Goal: Task Accomplishment & Management: Use online tool/utility

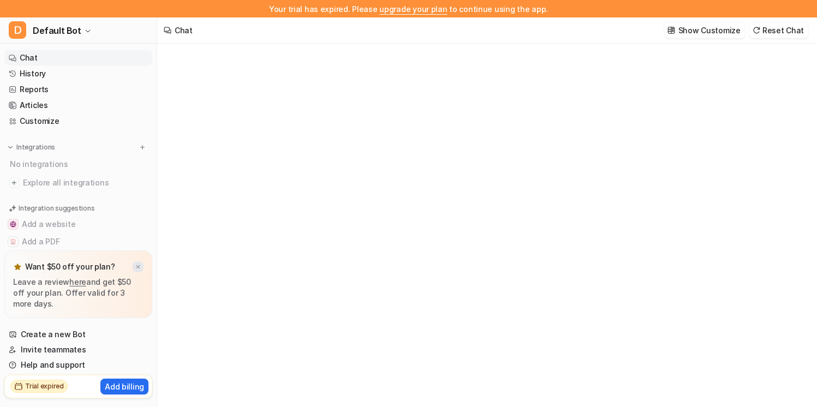
type textarea "**********"
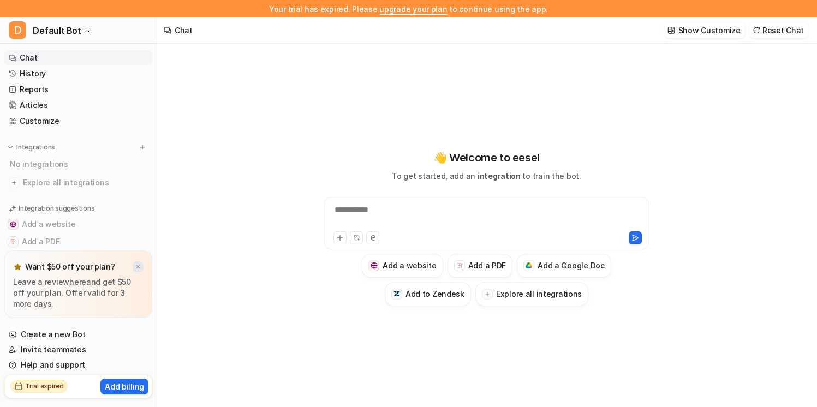
click at [140, 265] on img at bounding box center [138, 267] width 7 height 7
